Goal: Communication & Community: Connect with others

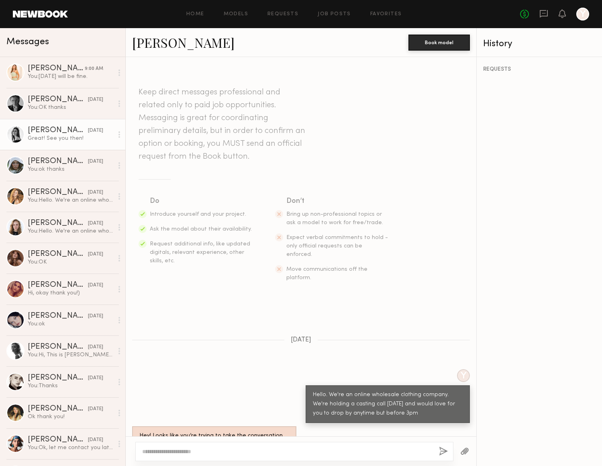
scroll to position [292, 0]
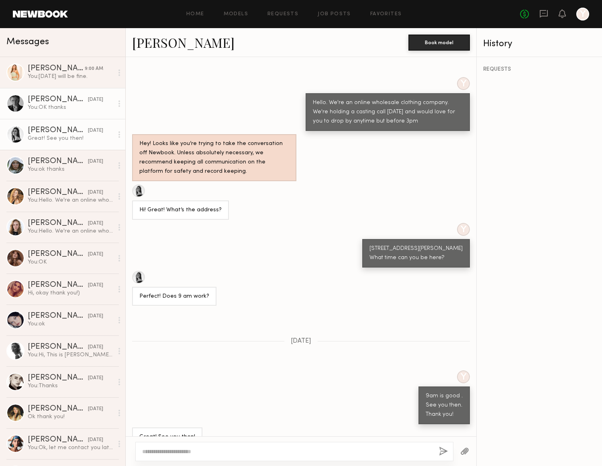
click at [67, 101] on div "Lera G." at bounding box center [58, 100] width 60 height 8
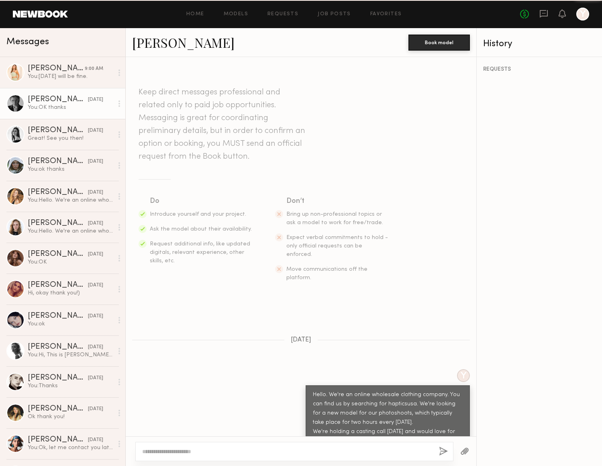
scroll to position [404, 0]
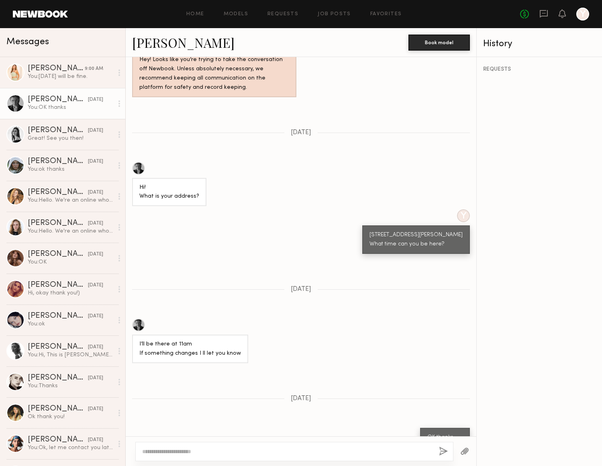
click at [150, 46] on link "Lera G." at bounding box center [183, 42] width 102 height 17
click at [85, 70] on div "9:00 AM" at bounding box center [94, 69] width 18 height 8
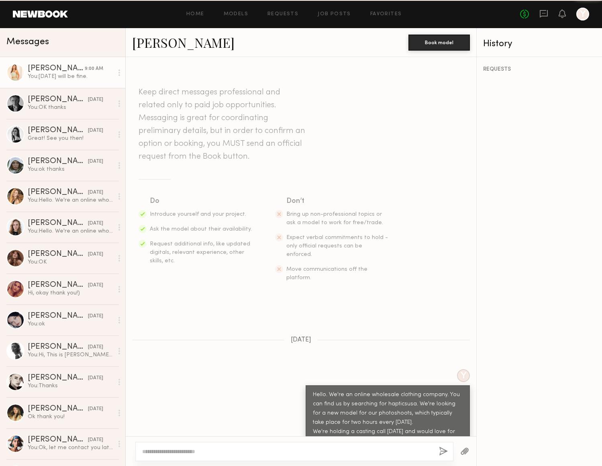
scroll to position [374, 0]
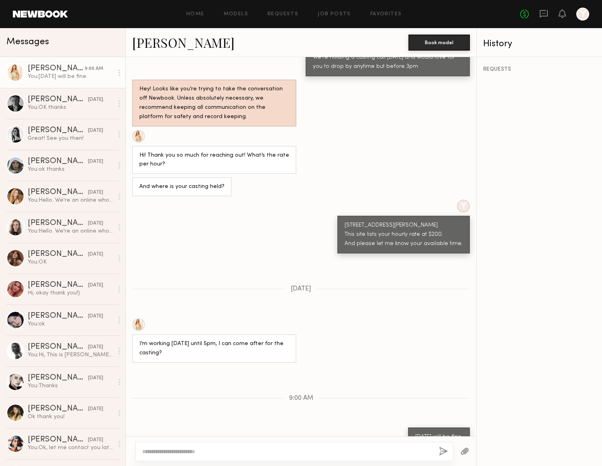
click at [192, 452] on textarea at bounding box center [287, 451] width 290 height 8
type textarea "**********"
click at [440, 449] on button "button" at bounding box center [443, 451] width 9 height 10
